Goal: Answer question/provide support: Share knowledge or assist other users

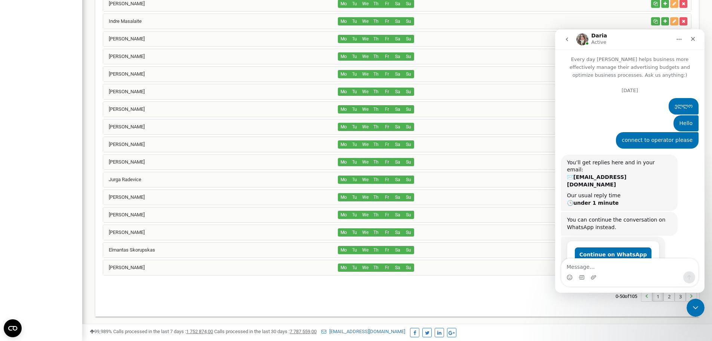
scroll to position [1842, 0]
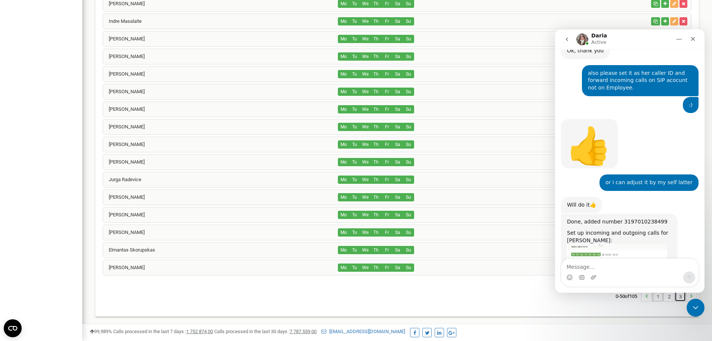
click at [679, 296] on link "3" at bounding box center [680, 295] width 10 height 10
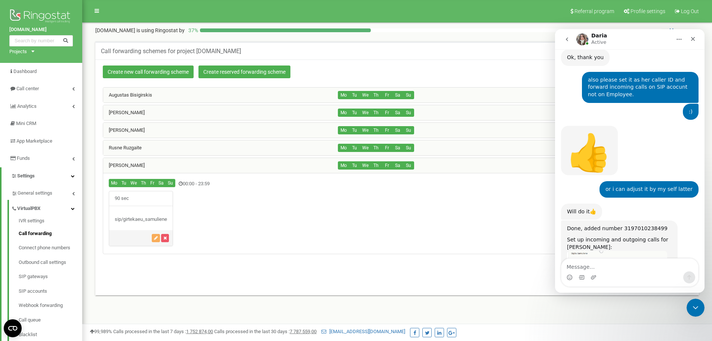
scroll to position [1842, 0]
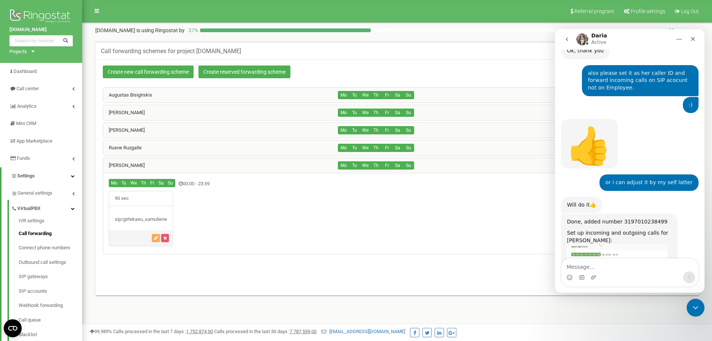
click at [637, 218] on div "Done, added number 3197010238499" at bounding box center [619, 221] width 105 height 7
copy div "3197010238499"
click at [627, 261] on textarea "Message…" at bounding box center [629, 264] width 137 height 13
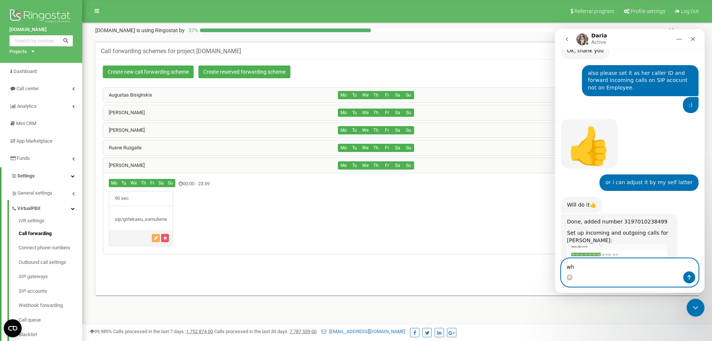
type textarea "w"
click at [626, 292] on div "Have you already made a decision regarding the Swedish or Norwegian number? Dar…" at bounding box center [630, 315] width 138 height 47
click at [625, 261] on textarea "there" at bounding box center [629, 264] width 137 height 13
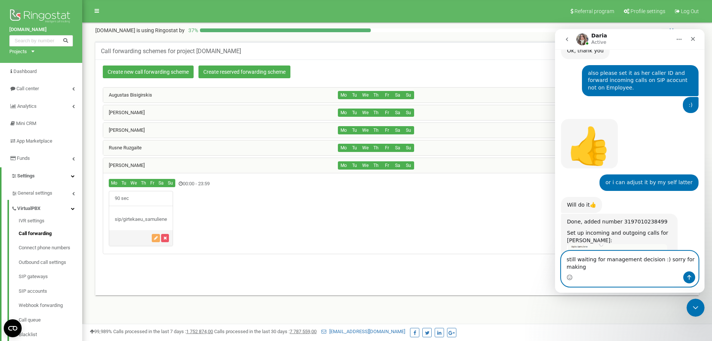
scroll to position [1849, 0]
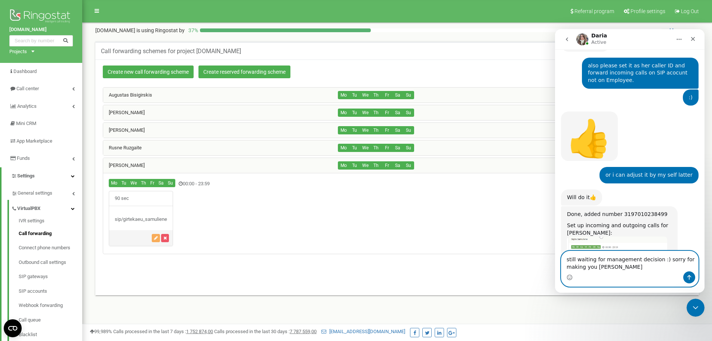
type textarea "still waiting for management decision :) sorry for making you wait"
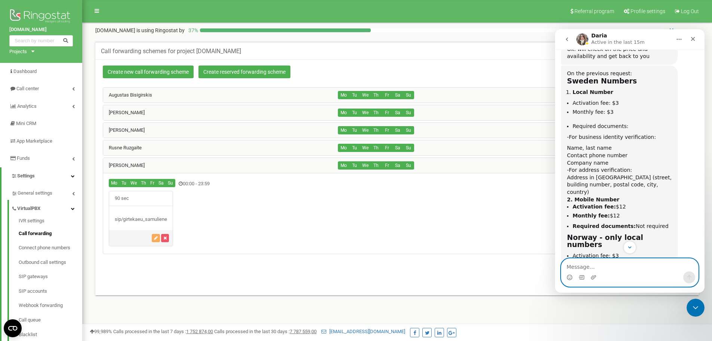
scroll to position [663, 0]
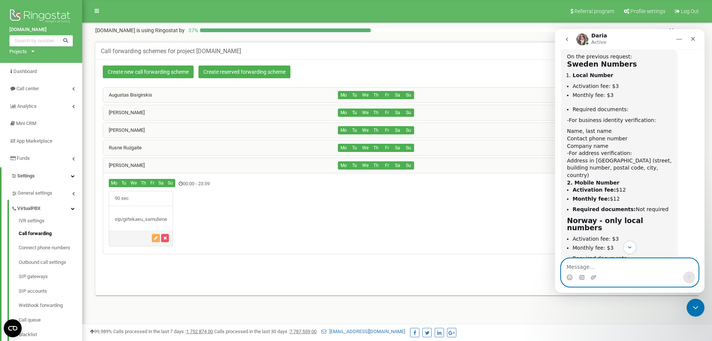
click at [617, 267] on textarea "Message…" at bounding box center [629, 264] width 137 height 13
click at [667, 267] on textarea "Daria, they told me to use Swedish mobile number which is not require any docum…" at bounding box center [629, 261] width 137 height 20
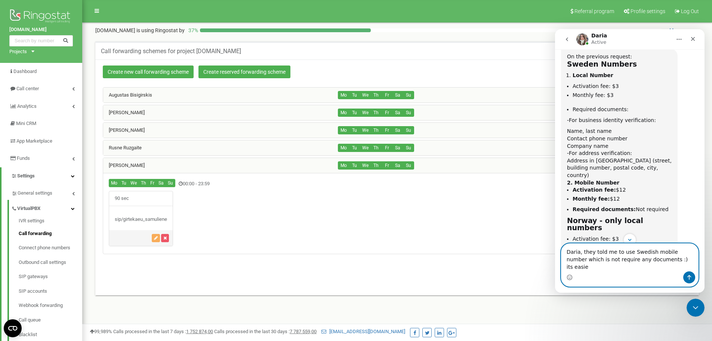
type textarea "Daria, they told me to use Swedish mobile number which is not require any docum…"
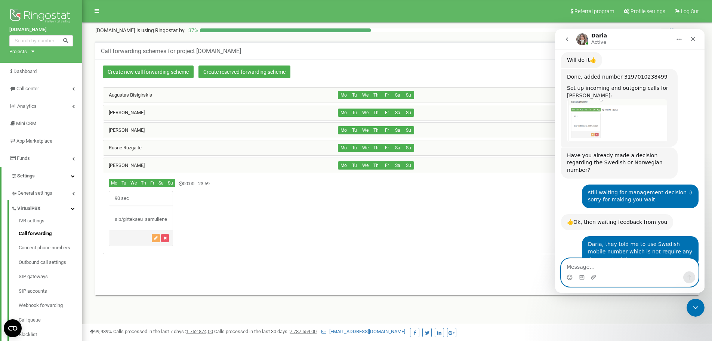
scroll to position [1987, 0]
paste textarea "Skaistė Šereckė"
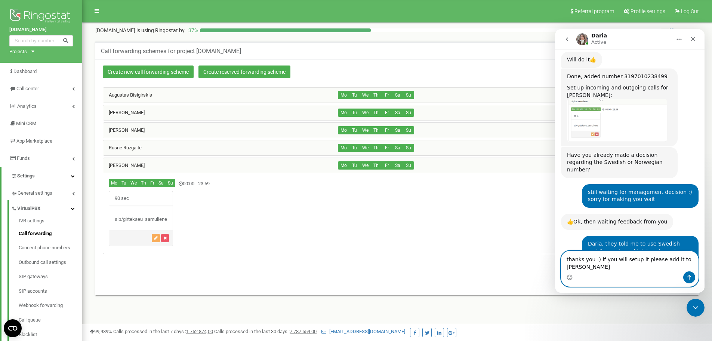
scroll to position [1994, 0]
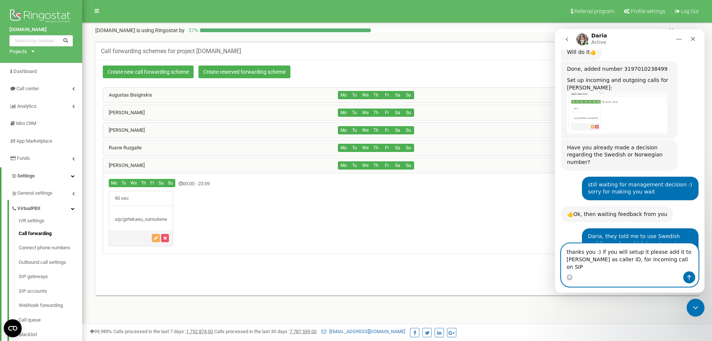
type textarea "thanks you :) if you will setup it please add it to [PERSON_NAME] as caller ID,…"
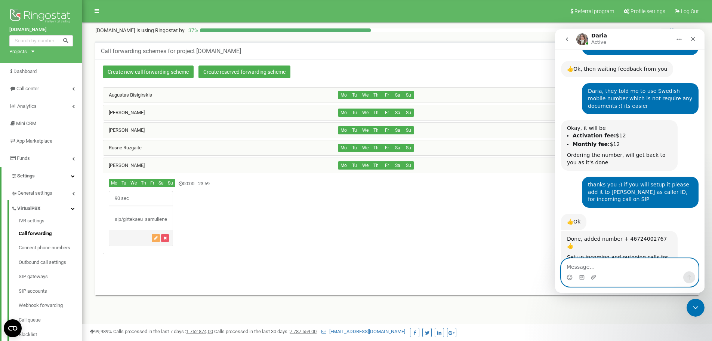
scroll to position [2142, 0]
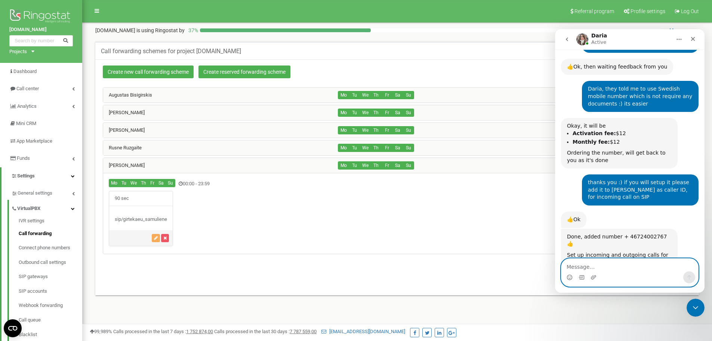
click at [620, 264] on textarea "Message…" at bounding box center [629, 264] width 137 height 13
type textarea "[PERSON_NAME] ვერყმუცჰ :)"
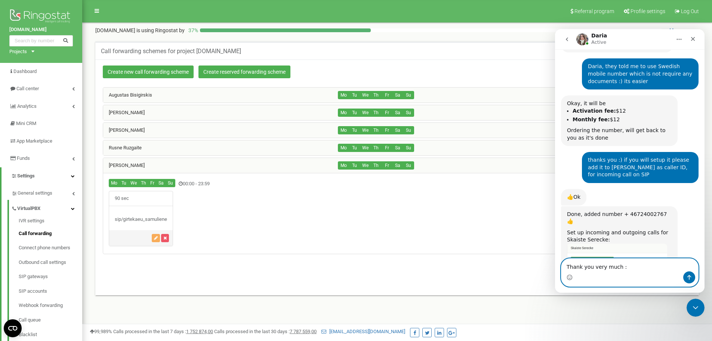
type textarea "Thank you very much :)"
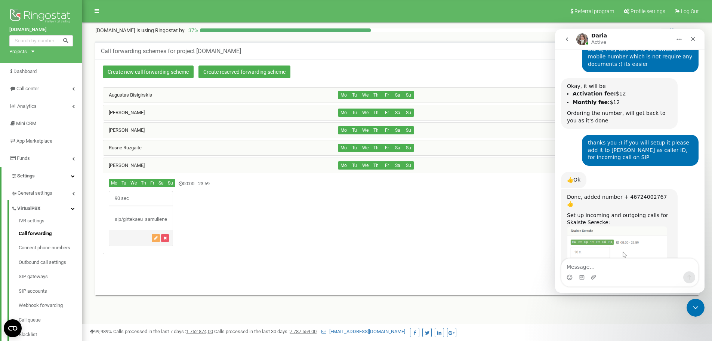
click at [636, 193] on div "Done, added number + 46724002767👍" at bounding box center [619, 200] width 105 height 15
copy div "46724002767"
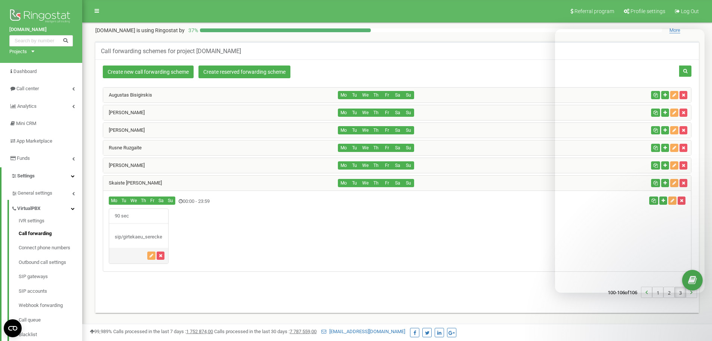
click at [176, 161] on div "[PERSON_NAME]" at bounding box center [220, 165] width 235 height 15
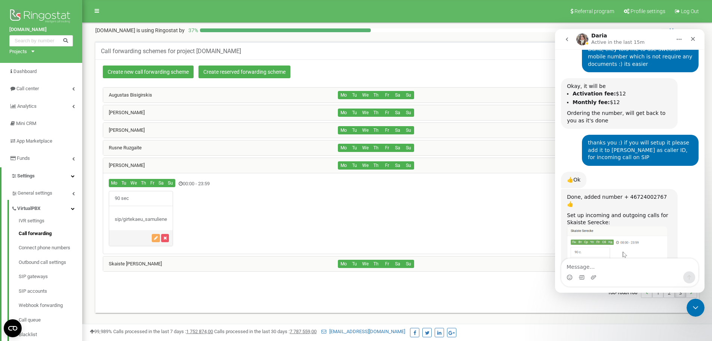
scroll to position [2203, 0]
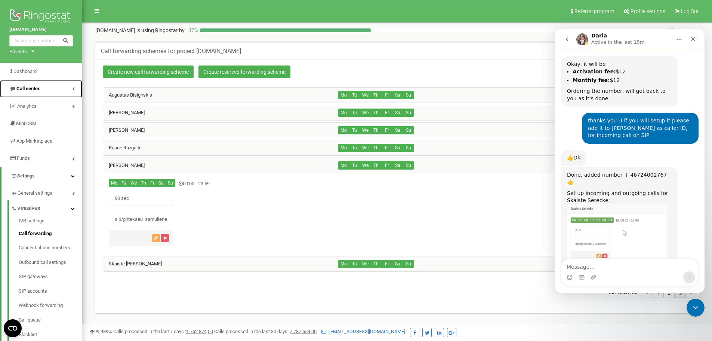
click at [71, 88] on link "Call center" at bounding box center [41, 89] width 82 height 18
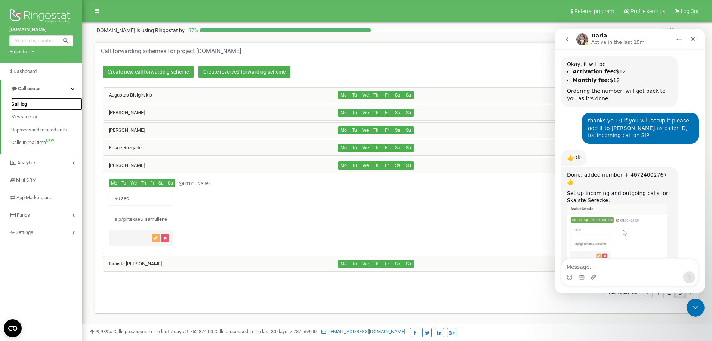
click at [22, 102] on span "Call log" at bounding box center [19, 104] width 16 height 7
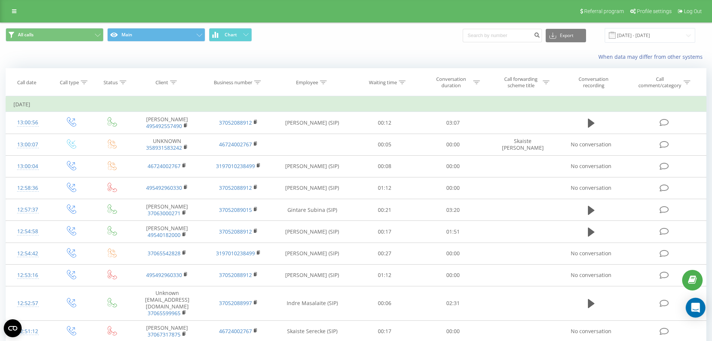
click at [700, 309] on div "Open Intercom Messenger" at bounding box center [696, 308] width 20 height 20
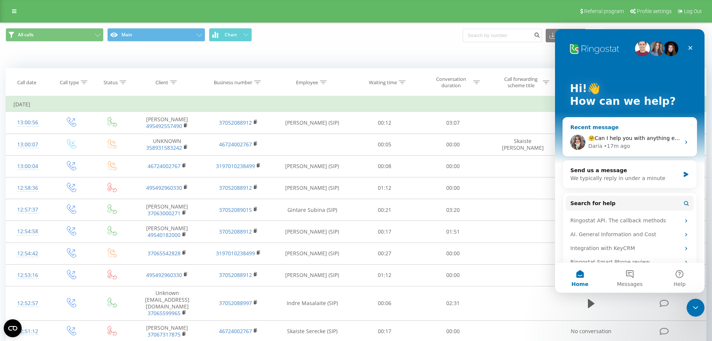
click at [625, 135] on span "🤗Can I help you with anything else?" at bounding box center [636, 138] width 96 height 6
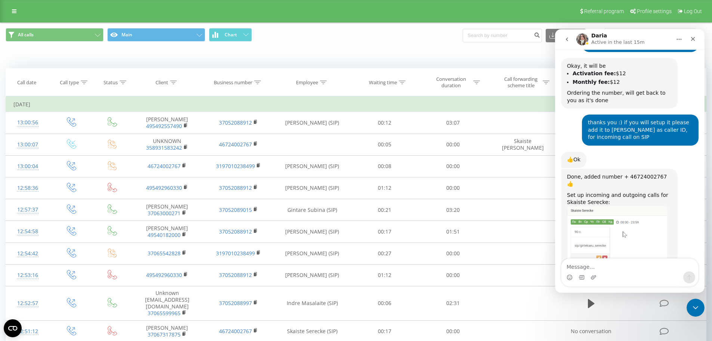
scroll to position [2203, 0]
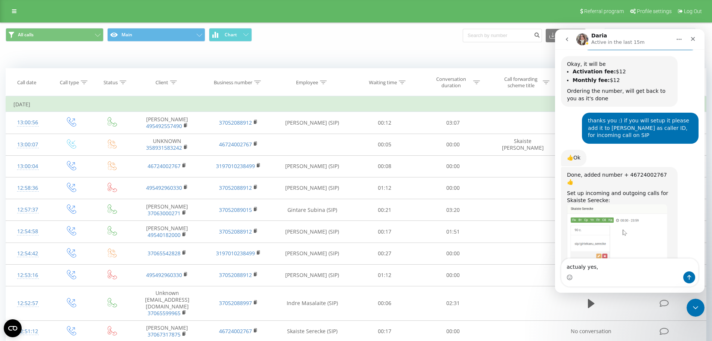
click at [574, 270] on textarea "actualy yes," at bounding box center [629, 264] width 137 height 13
type textarea "actually yes,"
click at [609, 265] on textarea "actually yes," at bounding box center [629, 264] width 137 height 13
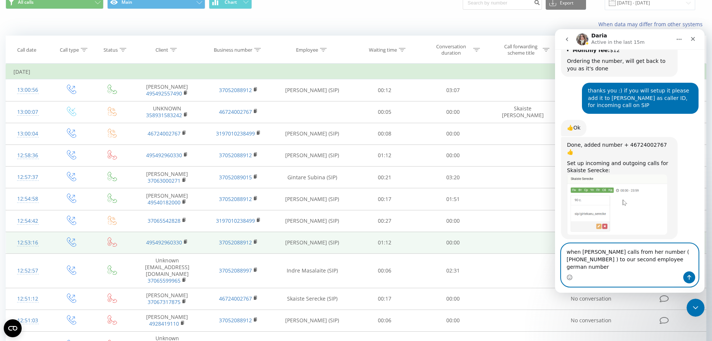
scroll to position [0, 0]
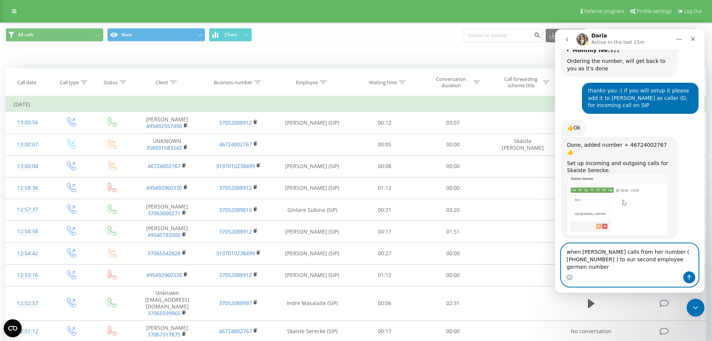
click at [634, 266] on textarea "when Sigita calls from her number ( 3197010238499 ) to our second employee germ…" at bounding box center [629, 257] width 137 height 28
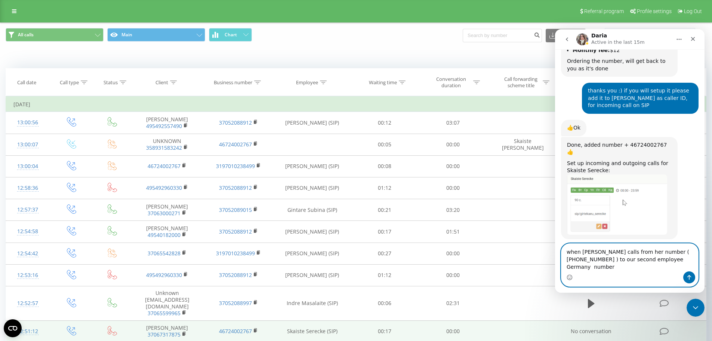
type textarea "when Sigita calls from her number ( 3197010238499 ) to our second employee Germ…"
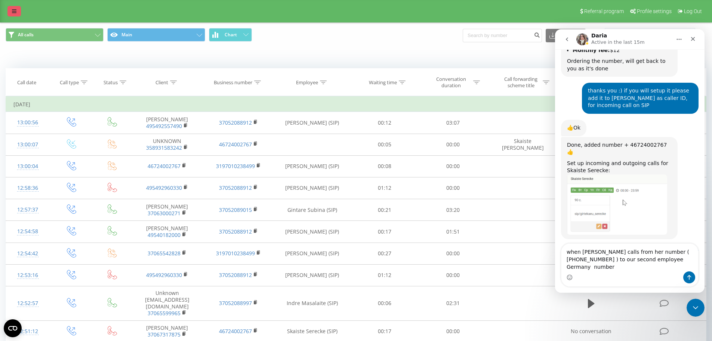
click at [15, 12] on icon at bounding box center [14, 11] width 4 height 5
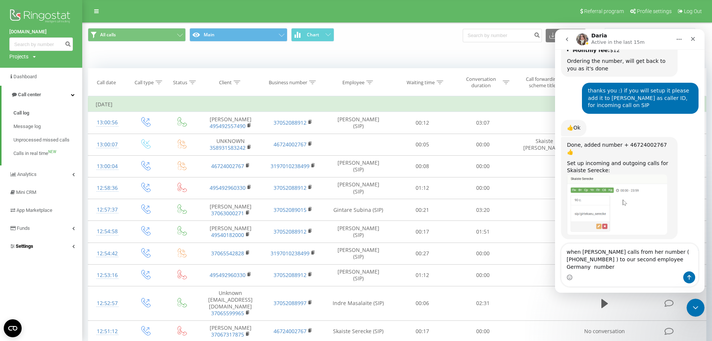
click at [73, 246] on icon at bounding box center [73, 246] width 3 height 4
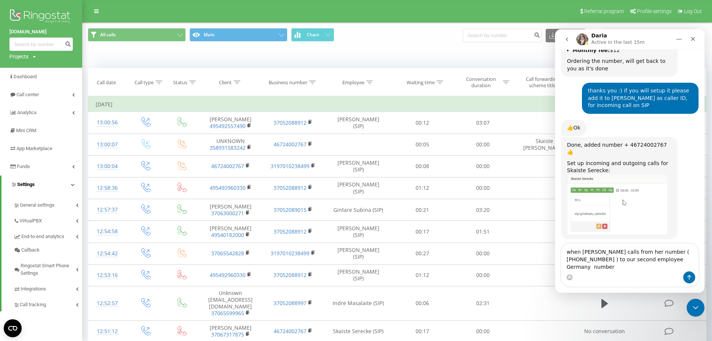
click at [71, 184] on icon at bounding box center [73, 184] width 4 height 4
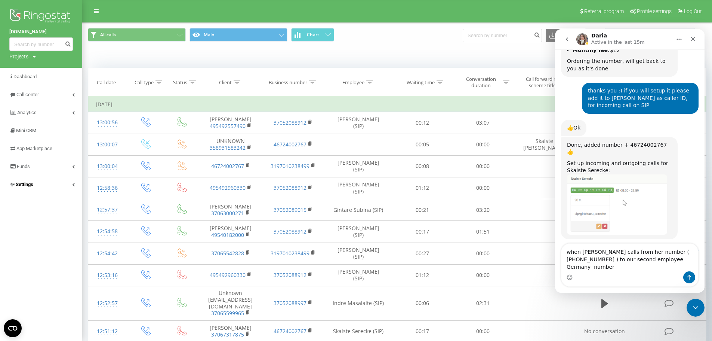
click at [71, 184] on link "Settings" at bounding box center [41, 184] width 82 height 18
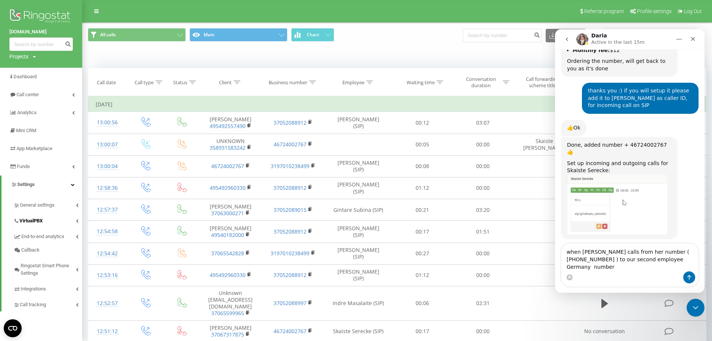
click at [77, 220] on icon at bounding box center [77, 221] width 3 height 4
click at [48, 272] on link "Outbound call settings" at bounding box center [52, 276] width 59 height 15
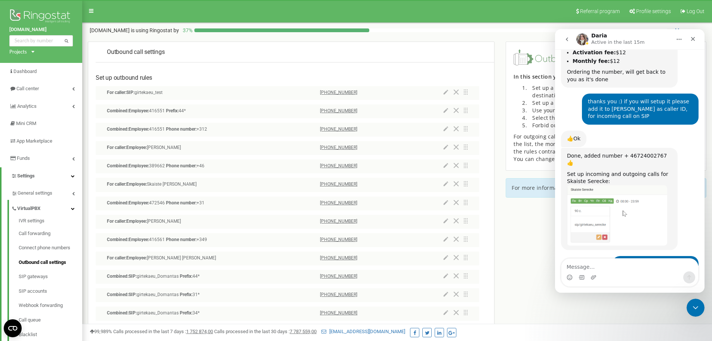
scroll to position [2226, 0]
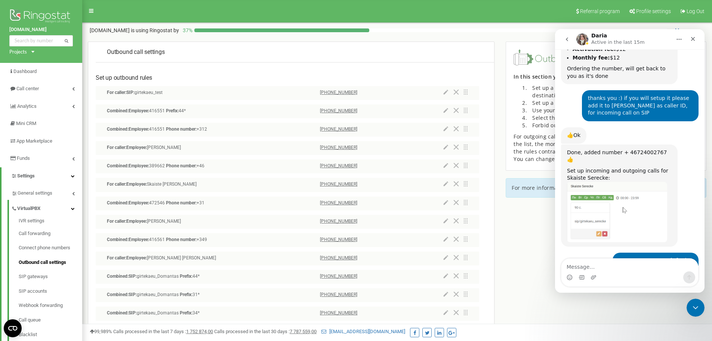
click at [616, 266] on textarea "Message…" at bounding box center [629, 264] width 137 height 13
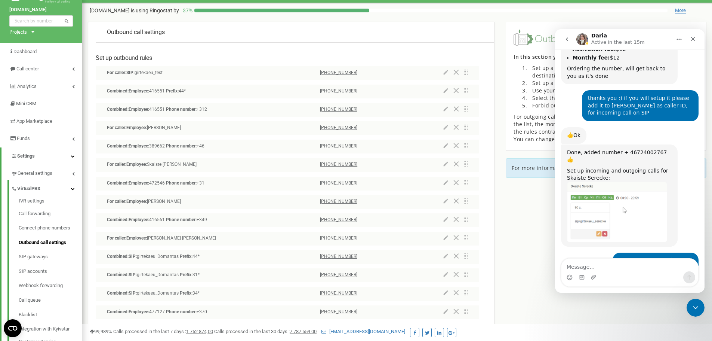
scroll to position [28, 0]
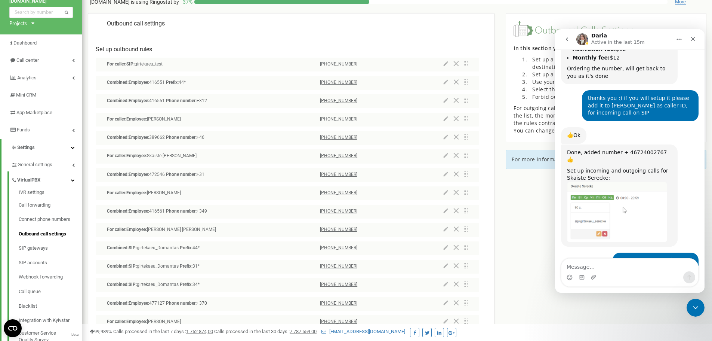
click at [617, 265] on textarea "Message…" at bounding box center [629, 264] width 137 height 13
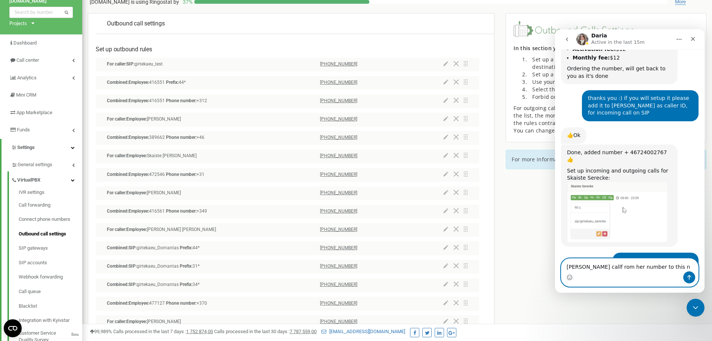
click at [590, 268] on textarea "[PERSON_NAME] callf rom her number to this n" at bounding box center [629, 264] width 137 height 13
click at [662, 266] on textarea "[PERSON_NAME] calls rom her number to this n" at bounding box center [629, 264] width 137 height 13
paste textarea "46724002767 | Chat | Microsoft Teams"
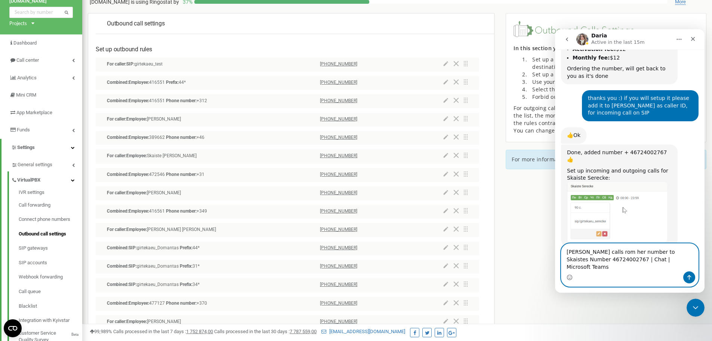
scroll to position [2233, 0]
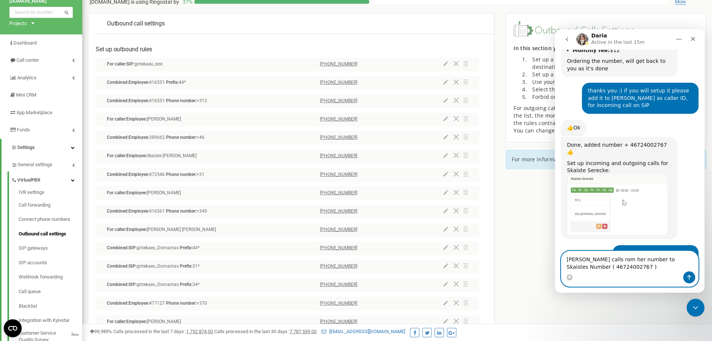
click at [631, 259] on textarea "[PERSON_NAME] calls rom her number to Skaistes Number ( 46724002767 )" at bounding box center [629, 261] width 137 height 20
paste textarea "3197010238499"
click at [648, 267] on textarea "[PERSON_NAME] calls rom her number ([PHONE_NUMBER]) to Skaistes Number ( 467240…" at bounding box center [629, 257] width 137 height 28
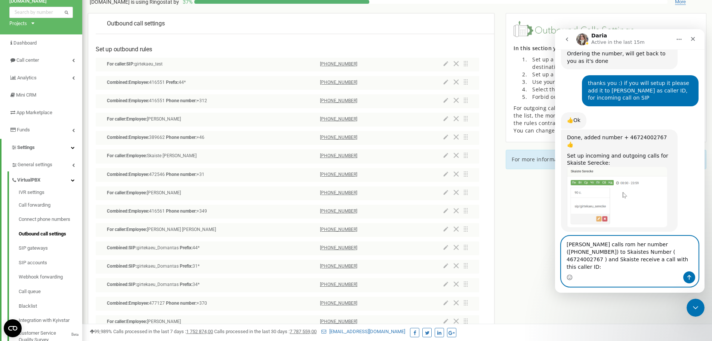
paste textarea "358931583242"
type textarea "[PERSON_NAME] calls rom her number ([PHONE_NUMBER]) to Skaistes Number ( 467240…"
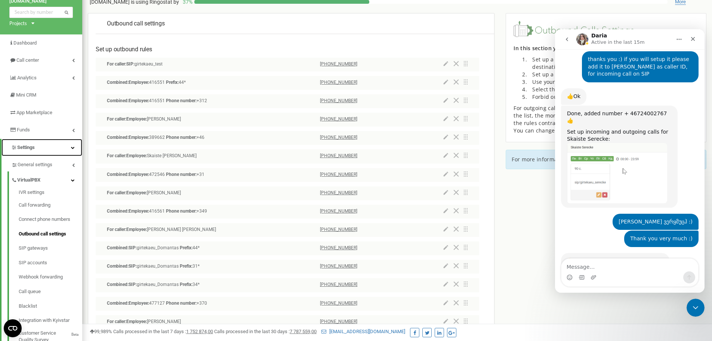
click at [34, 154] on link "Settings" at bounding box center [41, 148] width 81 height 18
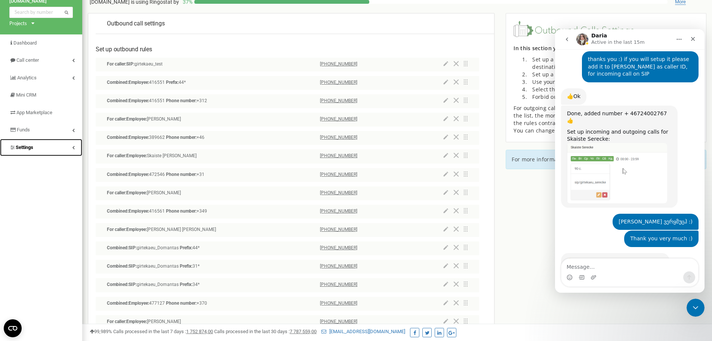
click at [25, 145] on span "Settings" at bounding box center [25, 147] width 18 height 6
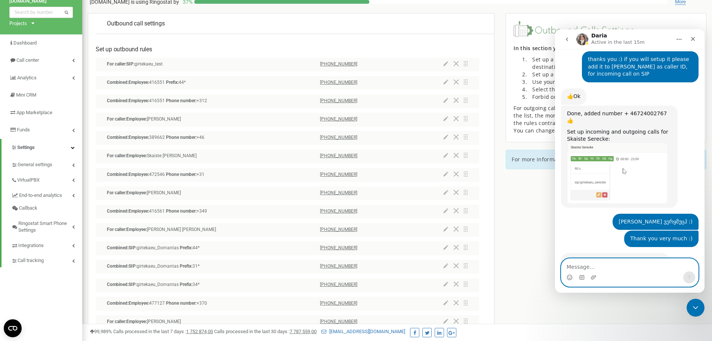
click at [623, 267] on textarea "Message…" at bounding box center [629, 264] width 137 height 13
type textarea "same was with LT number, received wrong caller id"
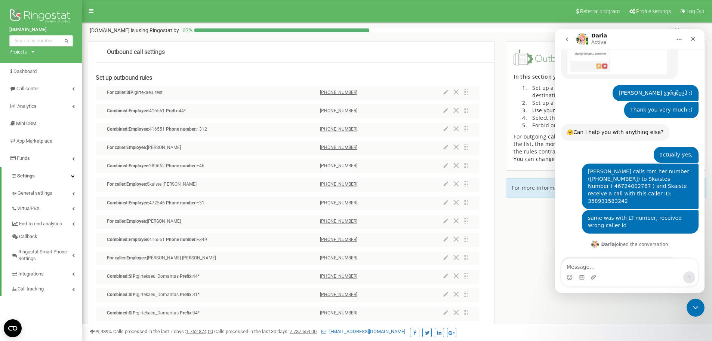
scroll to position [2394, 0]
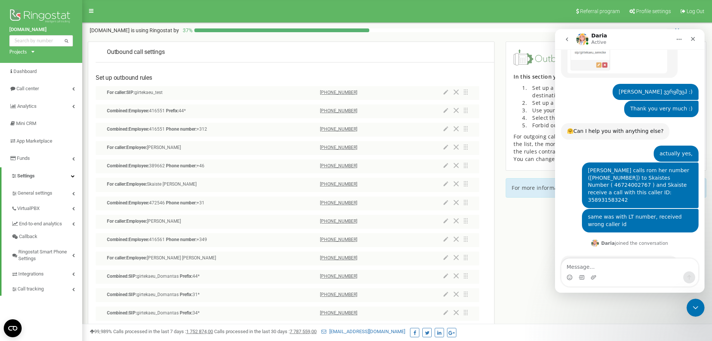
drag, startPoint x: 592, startPoint y: 234, endPoint x: 566, endPoint y: 181, distance: 59.8
click at [566, 255] on div "Hello! ​ Unfortunately, my colleague can’t reply to you right now as she has st…" at bounding box center [619, 300] width 117 height 90
click at [602, 272] on div "Intercom messenger" at bounding box center [629, 277] width 137 height 12
click at [602, 269] on textarea "Message…" at bounding box center [629, 264] width 137 height 13
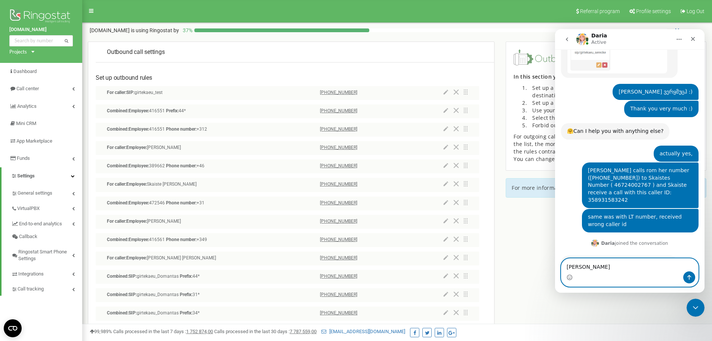
type textarea "ოკ"
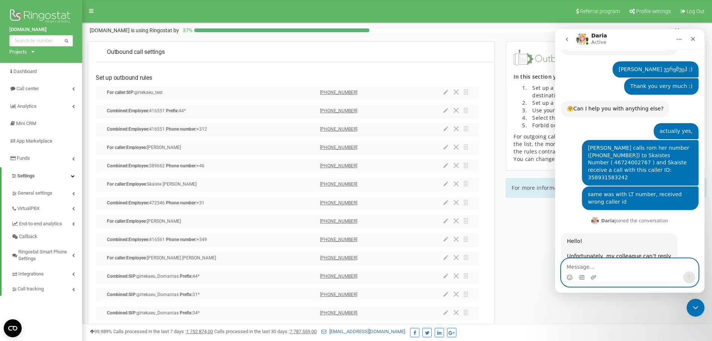
click at [370, 308] on div "Combined: SIP: girtekaeu_Domantas Prefix: 34* [PHONE_NUMBER]" at bounding box center [287, 313] width 383 height 14
